Goal: Navigation & Orientation: Find specific page/section

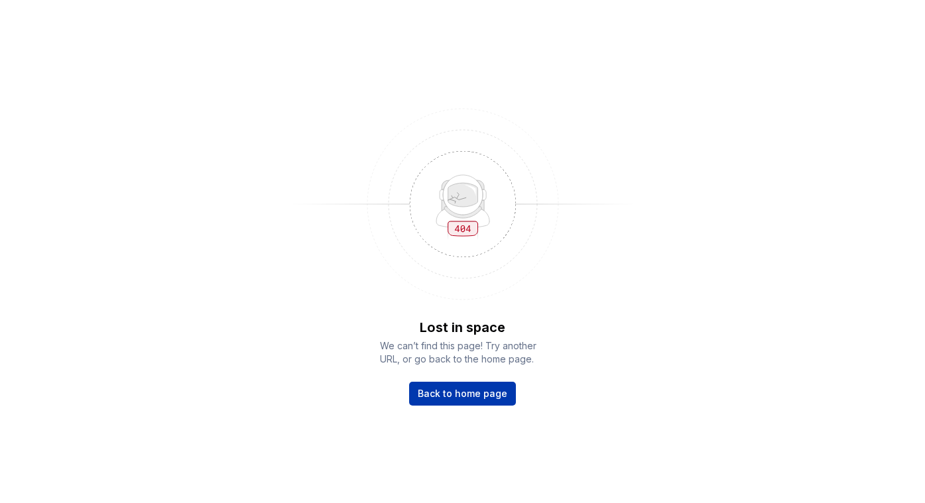
click at [457, 399] on span "Back to home page" at bounding box center [462, 393] width 89 height 13
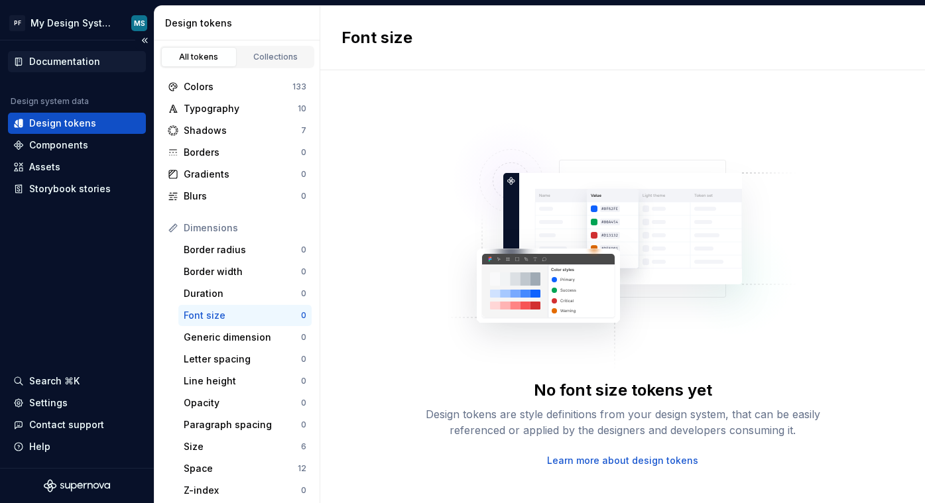
click at [75, 56] on div "Documentation" at bounding box center [64, 61] width 71 height 13
